Goal: Navigation & Orientation: Find specific page/section

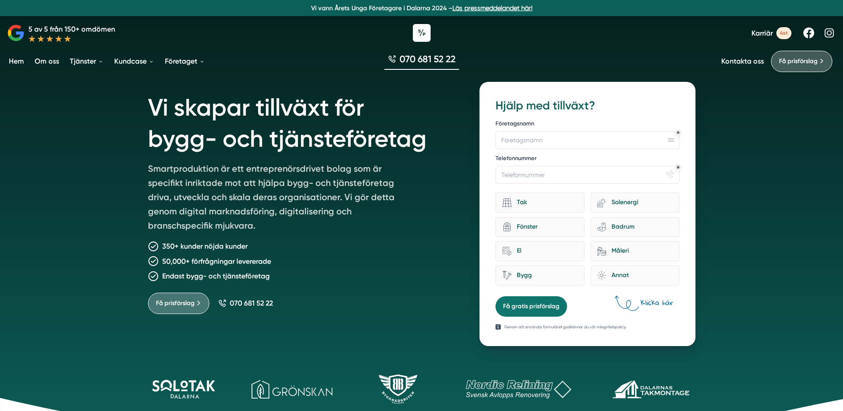
click at [53, 60] on link "Om oss" at bounding box center [47, 61] width 28 height 23
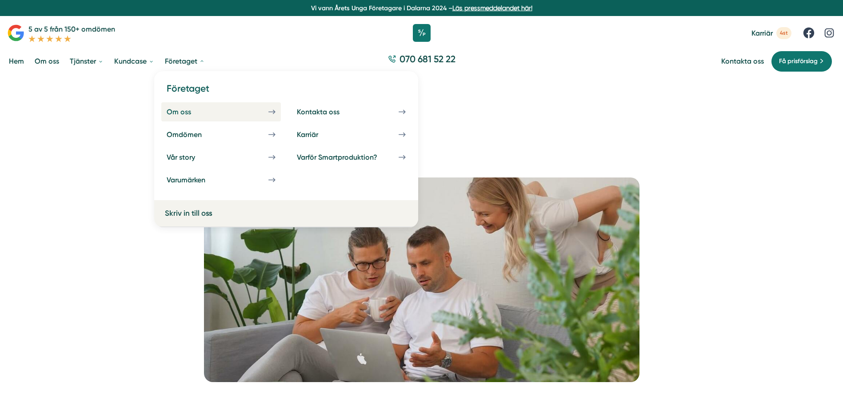
click at [181, 113] on div "Om oss" at bounding box center [190, 112] width 46 height 8
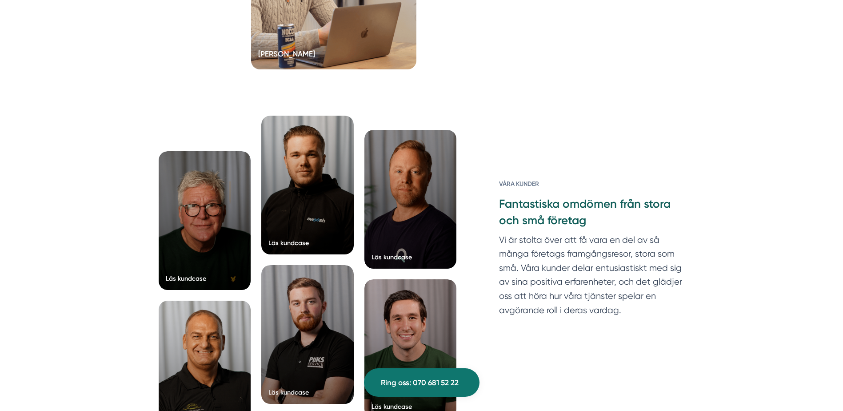
scroll to position [2312, 0]
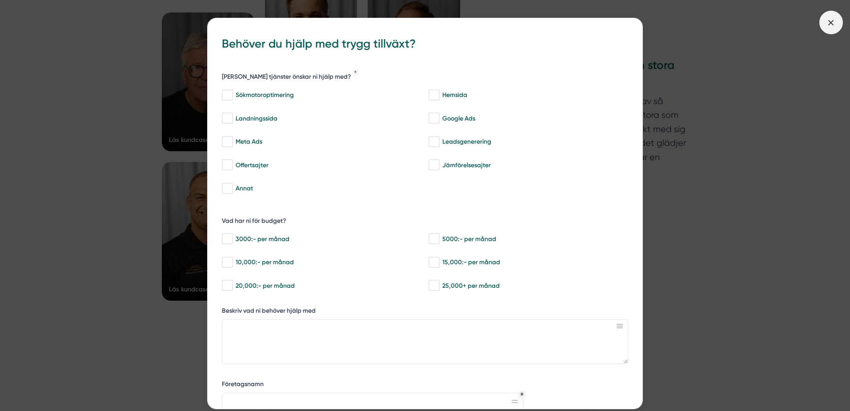
click at [832, 24] on icon at bounding box center [831, 23] width 10 height 10
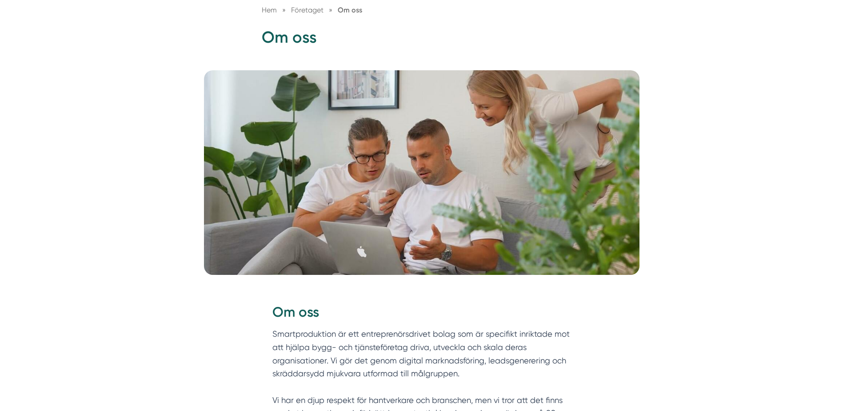
scroll to position [0, 0]
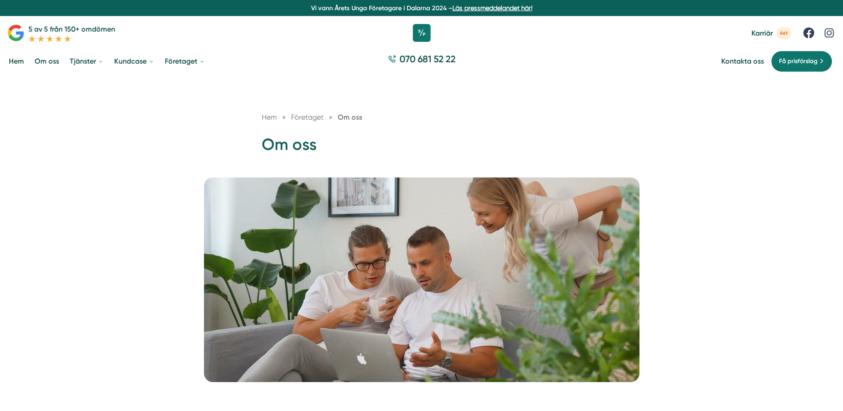
click at [785, 33] on span "4st" at bounding box center [784, 33] width 15 height 12
click at [828, 35] on icon at bounding box center [829, 32] width 9 height 9
